Goal: Task Accomplishment & Management: Use online tool/utility

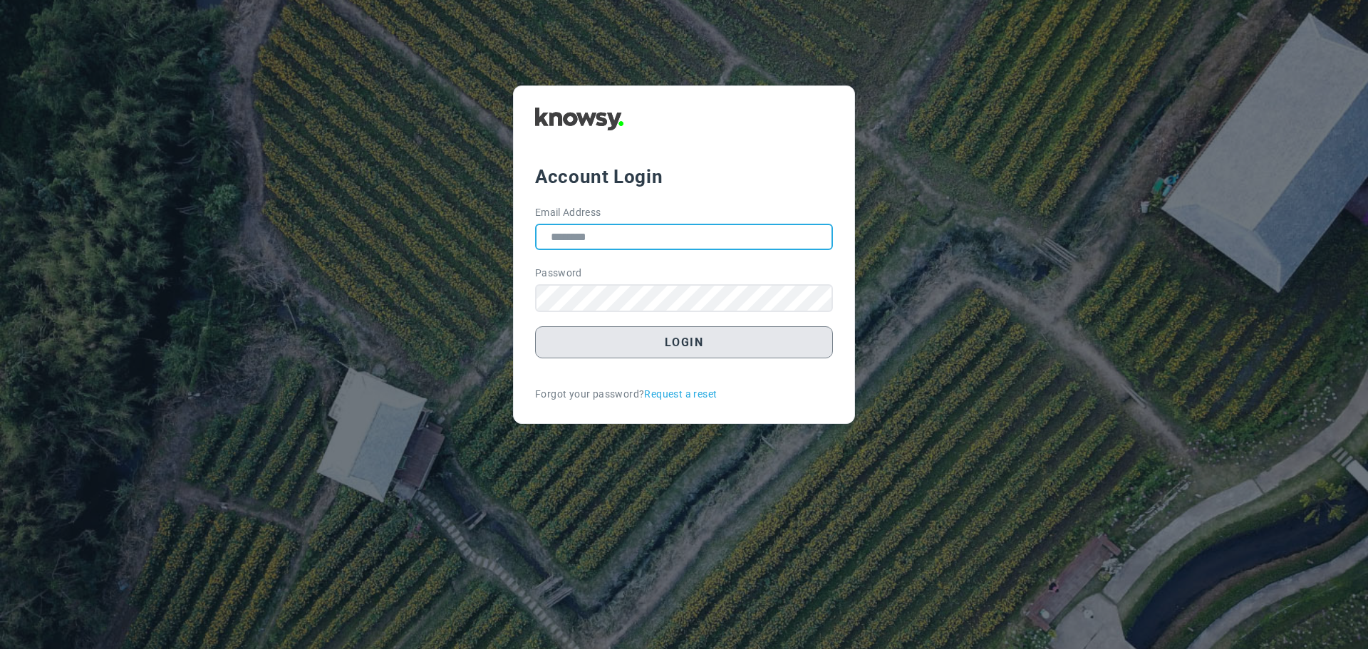
type input "**********"
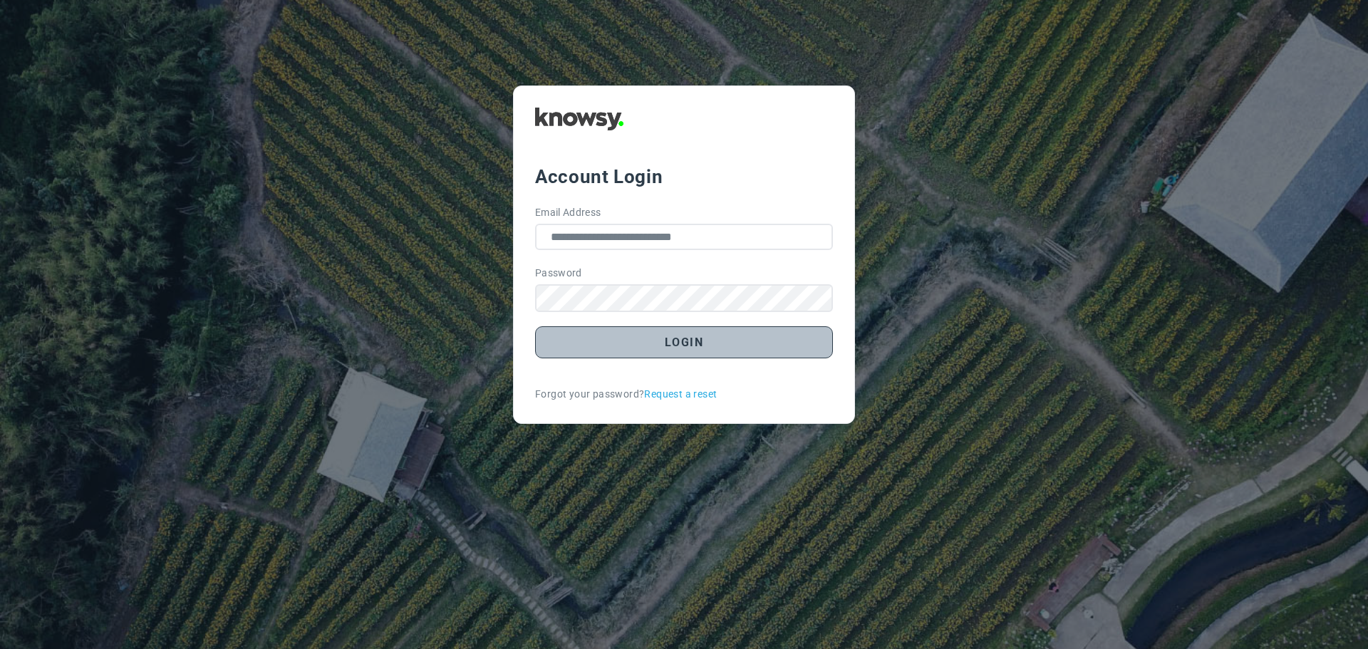
click at [689, 340] on button "Login" at bounding box center [684, 342] width 298 height 32
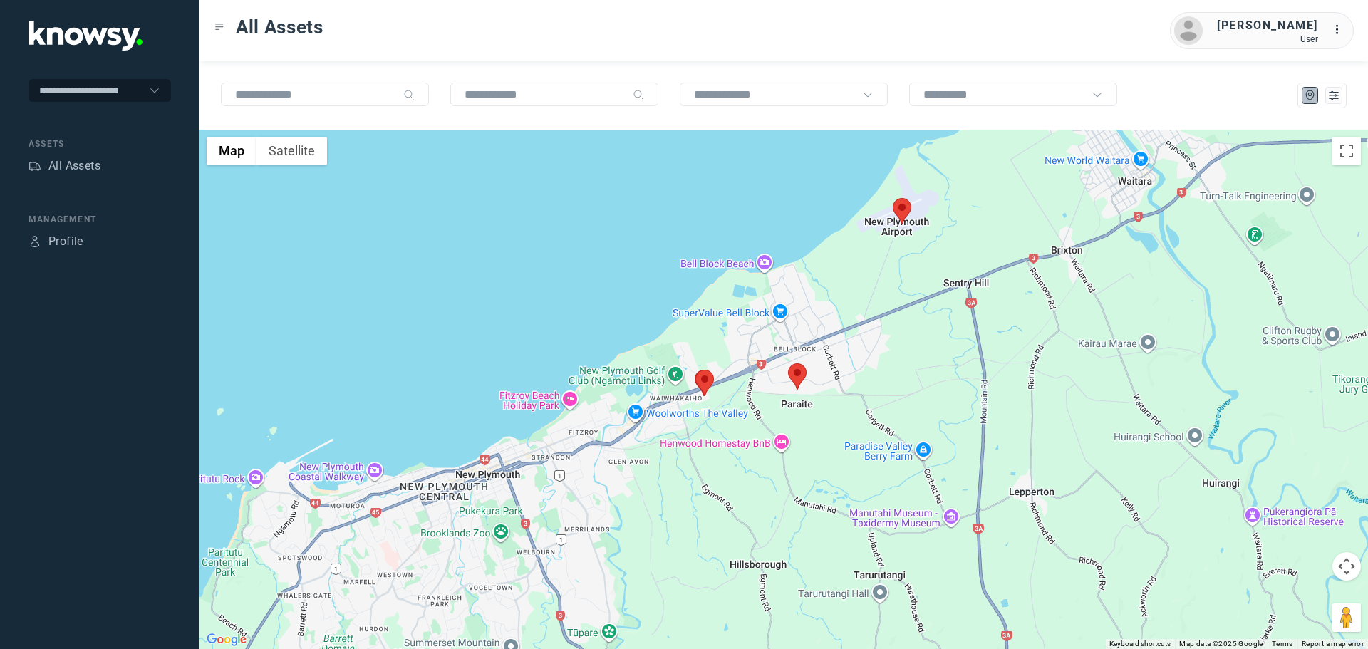
drag, startPoint x: 874, startPoint y: 186, endPoint x: 881, endPoint y: 395, distance: 209.5
click at [881, 395] on div at bounding box center [783, 389] width 1168 height 519
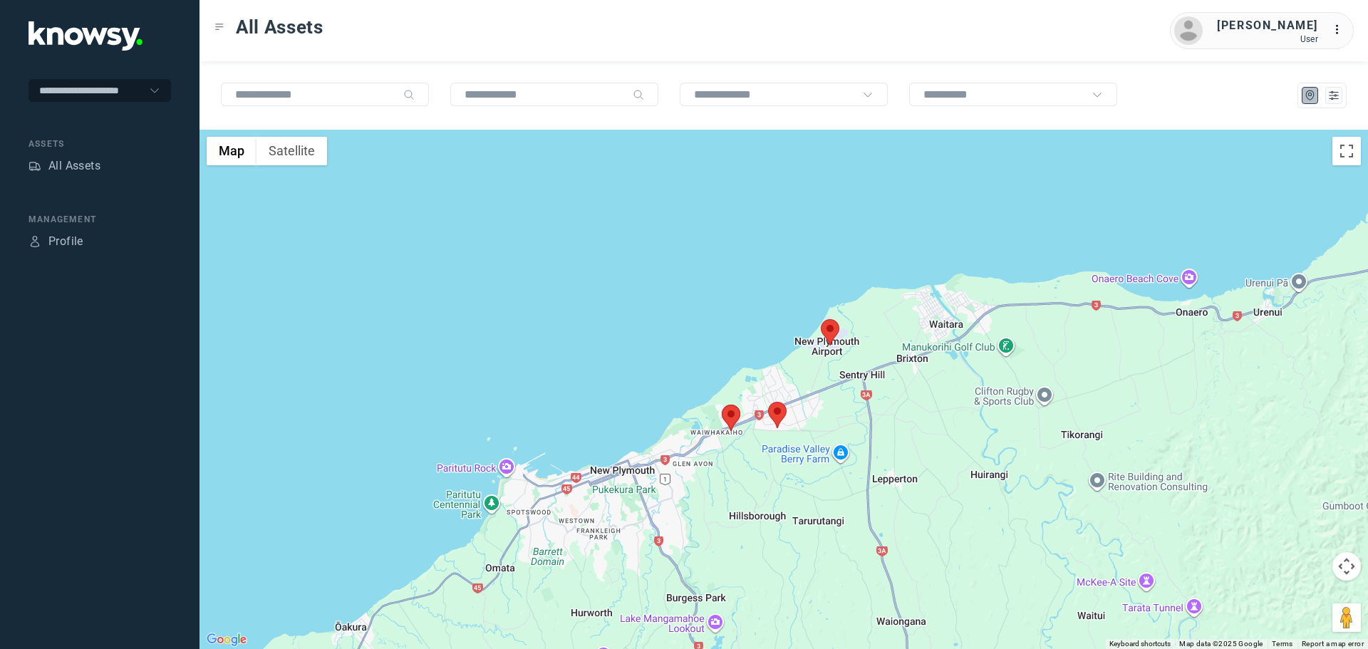
click at [821, 319] on area at bounding box center [821, 319] width 0 height 0
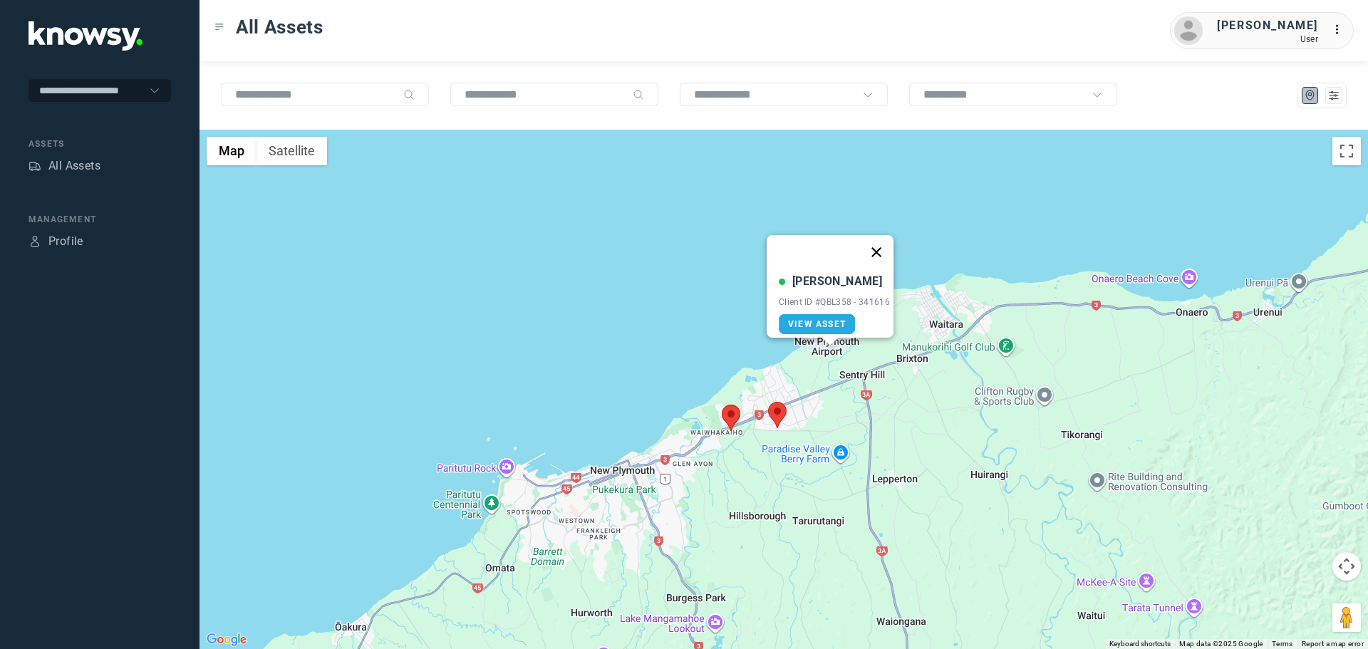
click at [885, 242] on button "Close" at bounding box center [876, 252] width 34 height 34
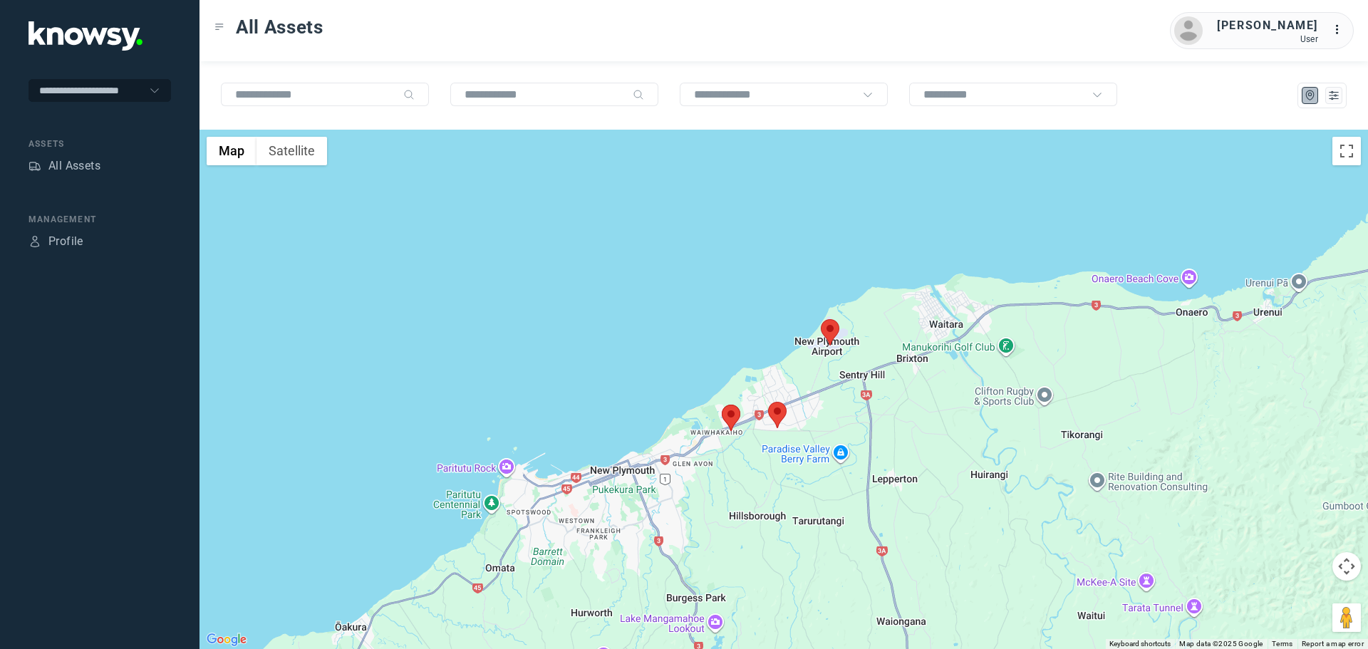
click at [768, 402] on area at bounding box center [768, 402] width 0 height 0
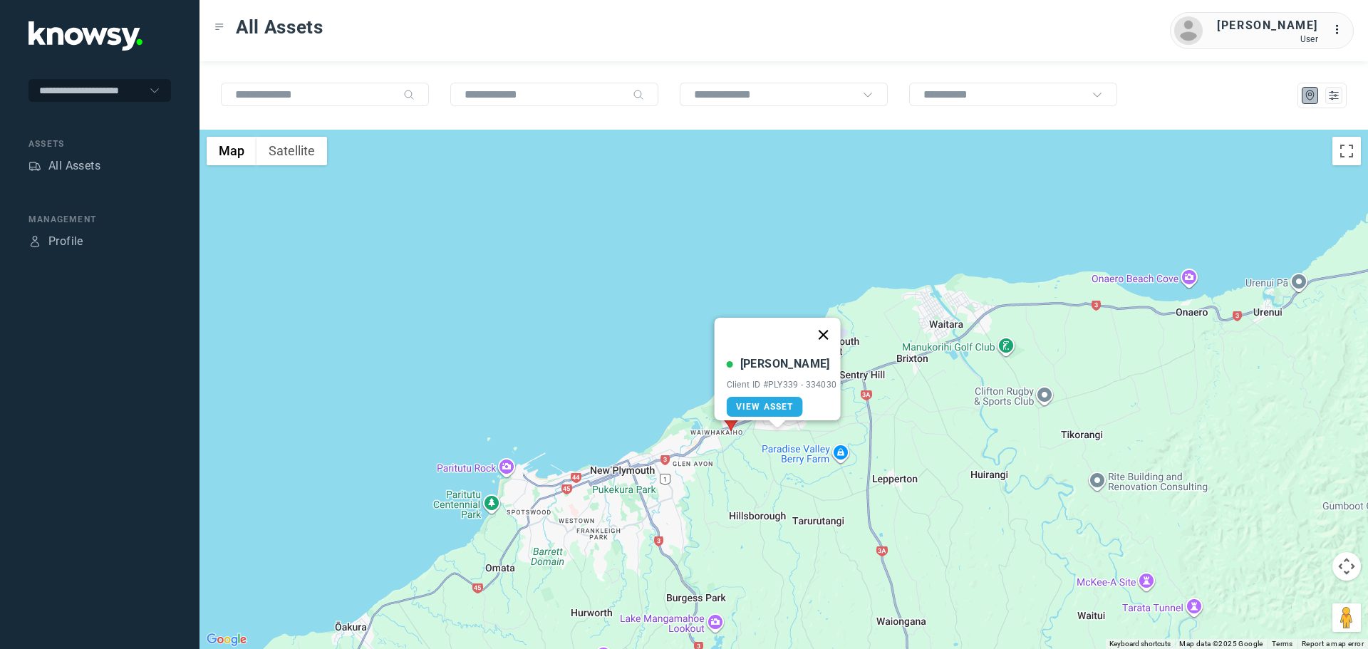
click at [833, 330] on button "Close" at bounding box center [823, 335] width 34 height 34
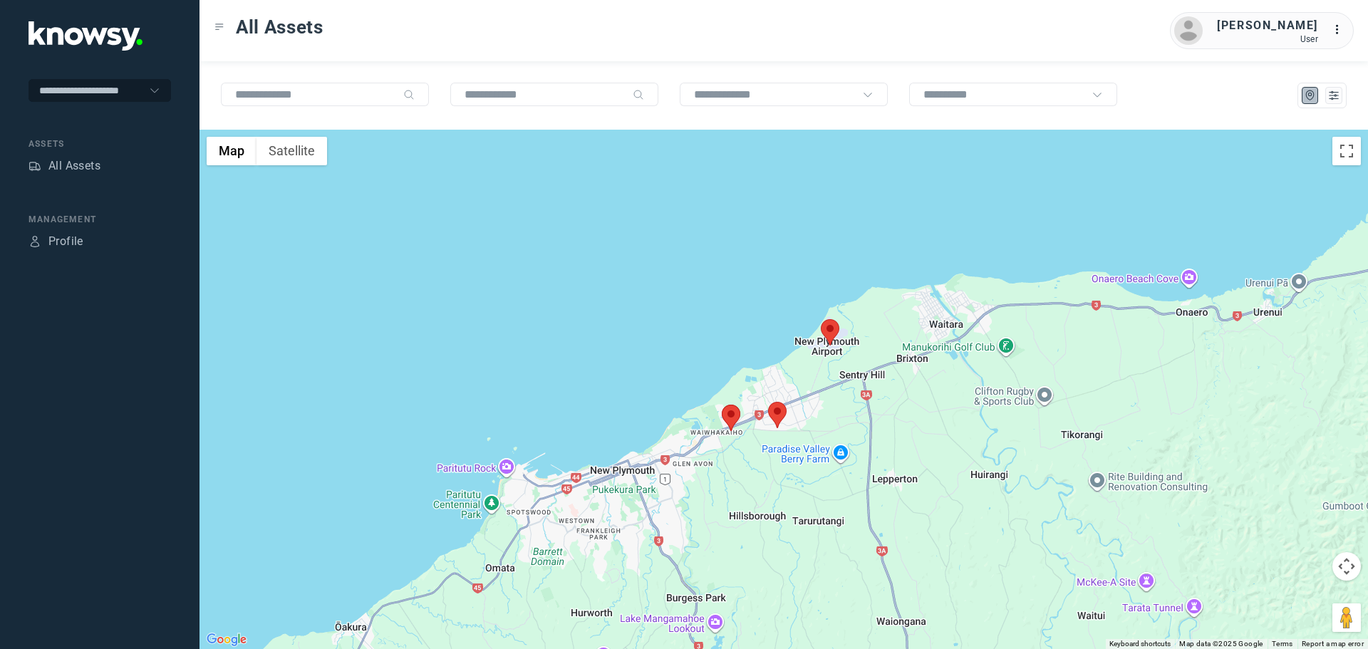
click at [722, 405] on area at bounding box center [722, 405] width 0 height 0
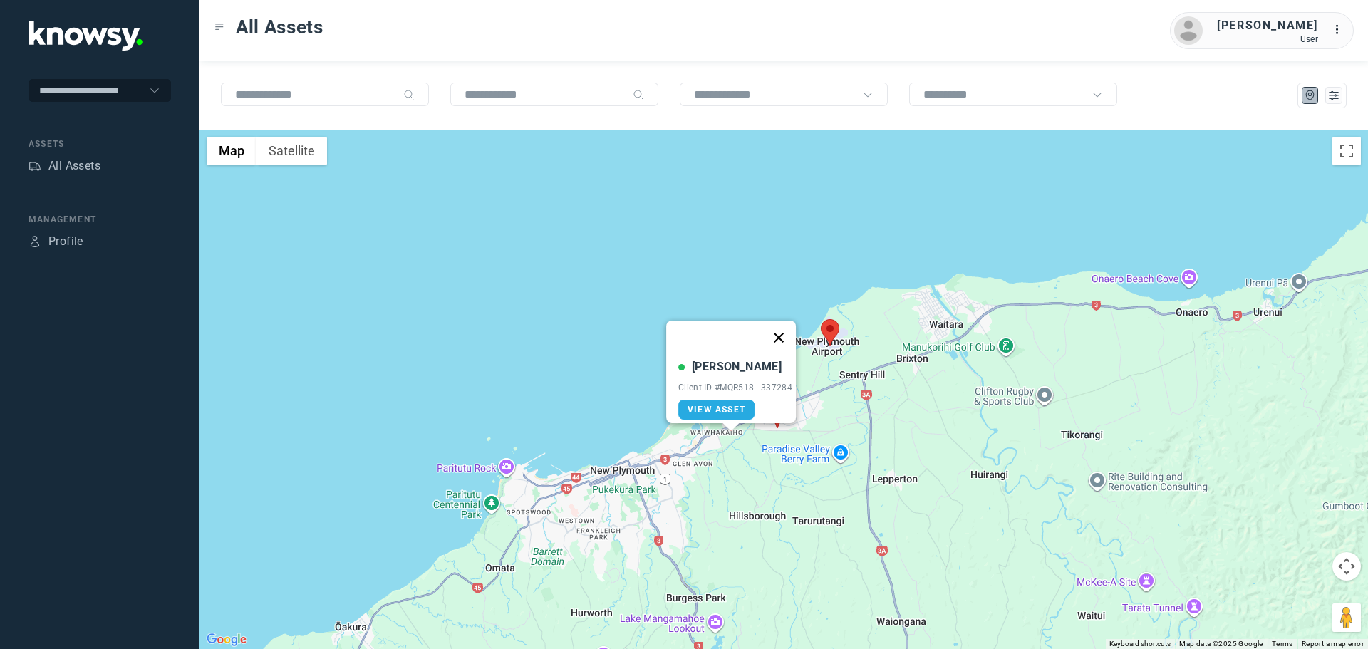
click at [786, 326] on button "Close" at bounding box center [778, 338] width 34 height 34
